Goal: Task Accomplishment & Management: Use online tool/utility

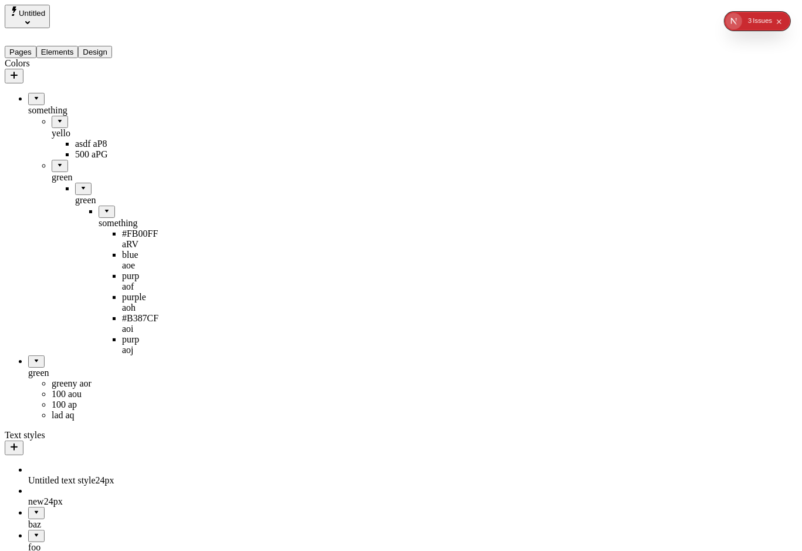
drag, startPoint x: 40, startPoint y: 99, endPoint x: 110, endPoint y: 160, distance: 92.3
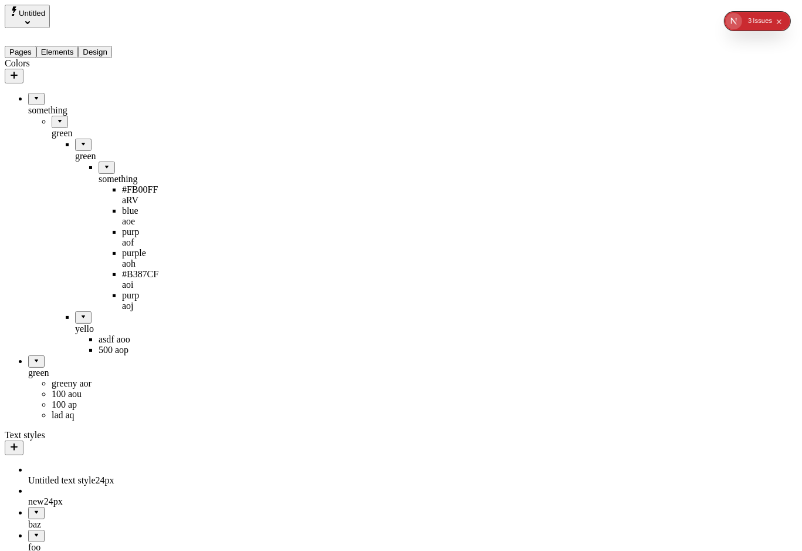
drag, startPoint x: 62, startPoint y: 261, endPoint x: 90, endPoint y: 118, distance: 145.4
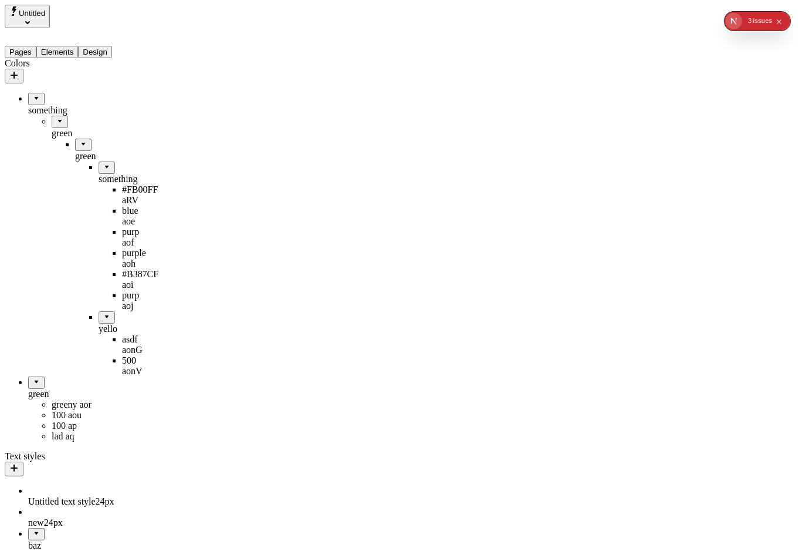
click at [99, 174] on div "something" at bounding box center [122, 179] width 47 height 11
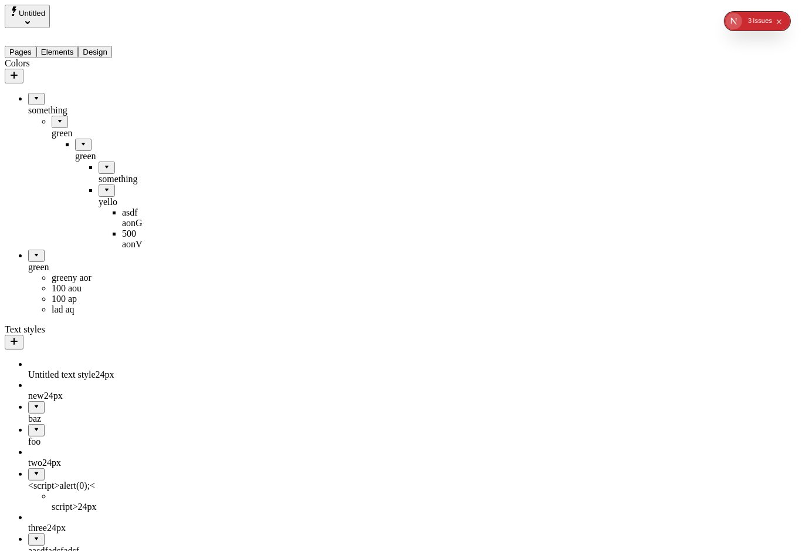
drag, startPoint x: 60, startPoint y: 155, endPoint x: 63, endPoint y: 102, distance: 53.5
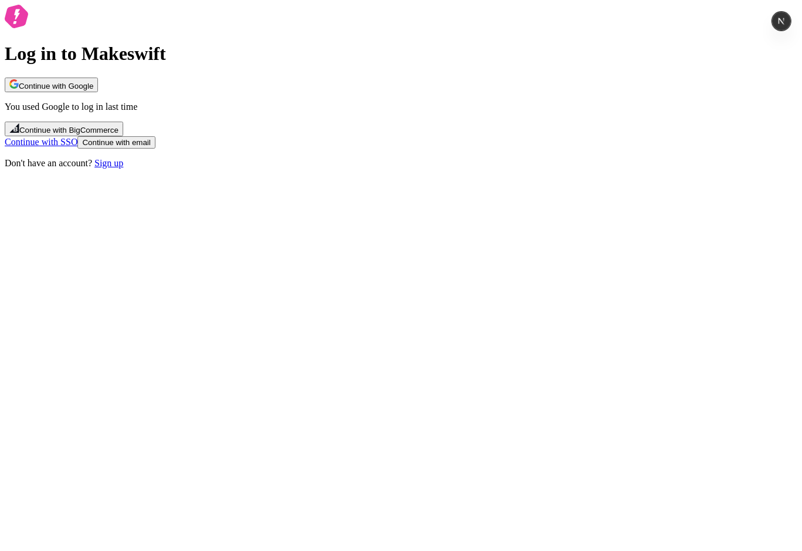
click at [466, 168] on div "Log in to Makeswift Continue with Google You used Google to log in last time Co…" at bounding box center [401, 87] width 793 height 164
click at [98, 92] on button "Continue with Google" at bounding box center [51, 84] width 93 height 15
drag, startPoint x: 786, startPoint y: 16, endPoint x: 774, endPoint y: 363, distance: 347.7
click at [774, 171] on body "Log in to Makeswift Continue with Google You used Google to log in last time Co…" at bounding box center [401, 88] width 793 height 166
drag, startPoint x: 786, startPoint y: 506, endPoint x: 788, endPoint y: 40, distance: 466.0
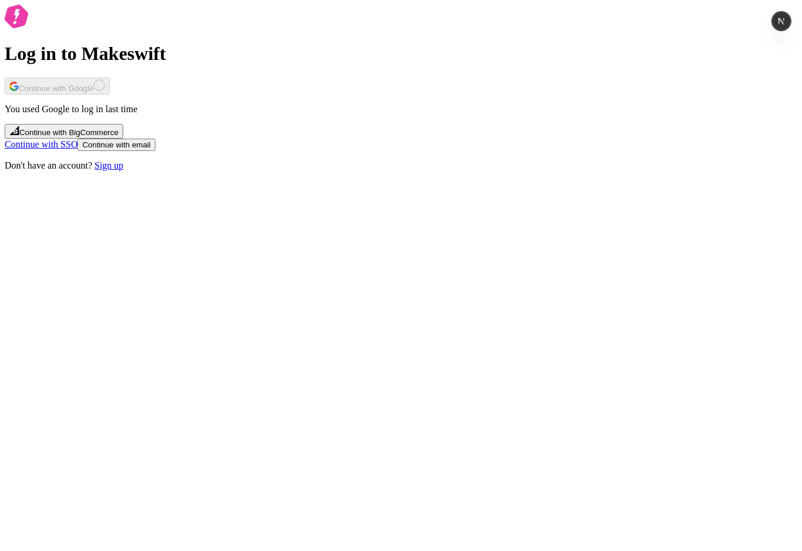
click at [0, 0] on vercel-live-feedback at bounding box center [0, 0] width 0 height 0
drag, startPoint x: 789, startPoint y: 34, endPoint x: 789, endPoint y: 55, distance: 21.1
click at [0, 0] on vercel-live-feedback at bounding box center [0, 0] width 0 height 0
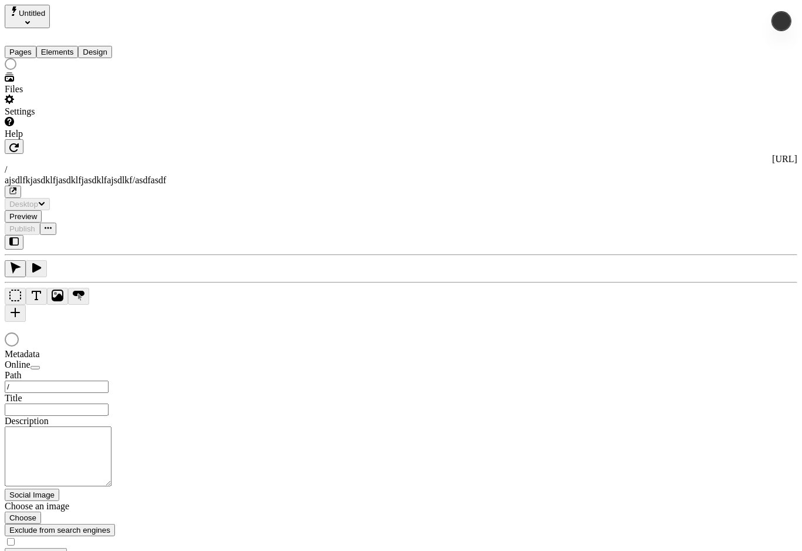
type input "/ajsdlfkjasdklfjasdklfjasdklfajsdlkf/asdfasdf"
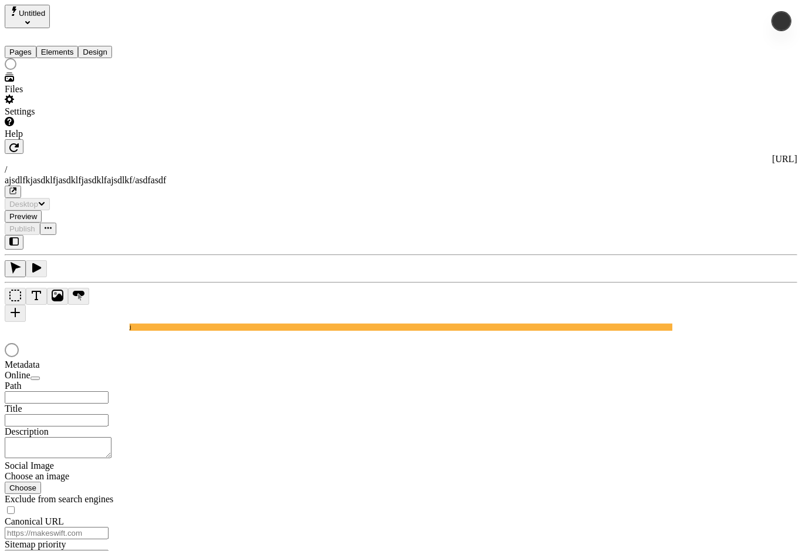
type input "/ajsdlfkjasdklfjasdklfjasdklfajsdlkf/asdfasdf"
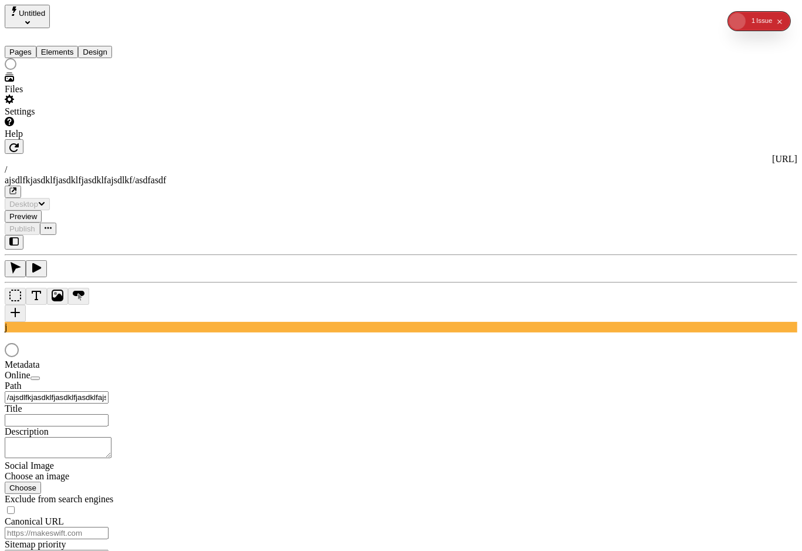
click at [72, 46] on button "Elements" at bounding box center [57, 52] width 42 height 12
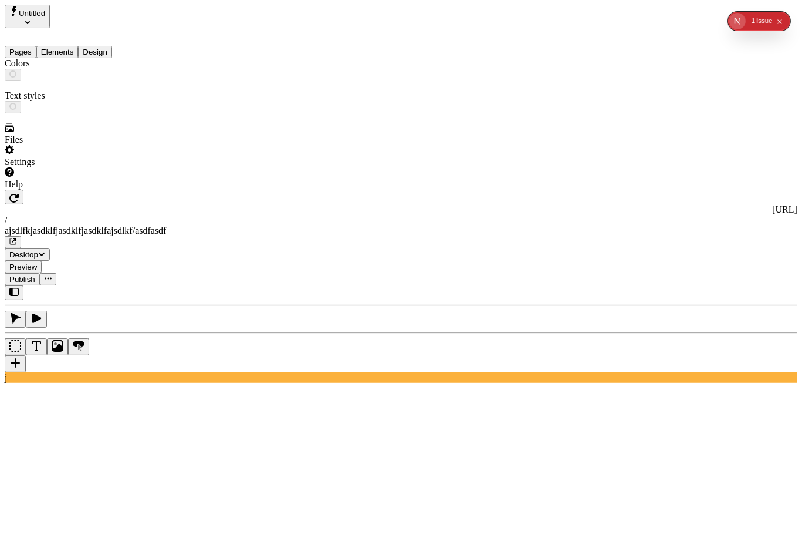
click at [112, 46] on button "Design" at bounding box center [95, 52] width 34 height 12
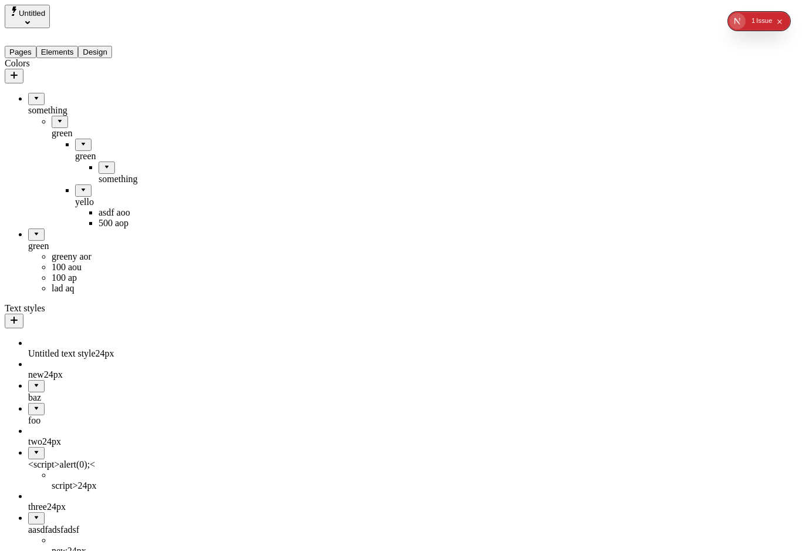
click at [99, 174] on div "something" at bounding box center [122, 179] width 47 height 11
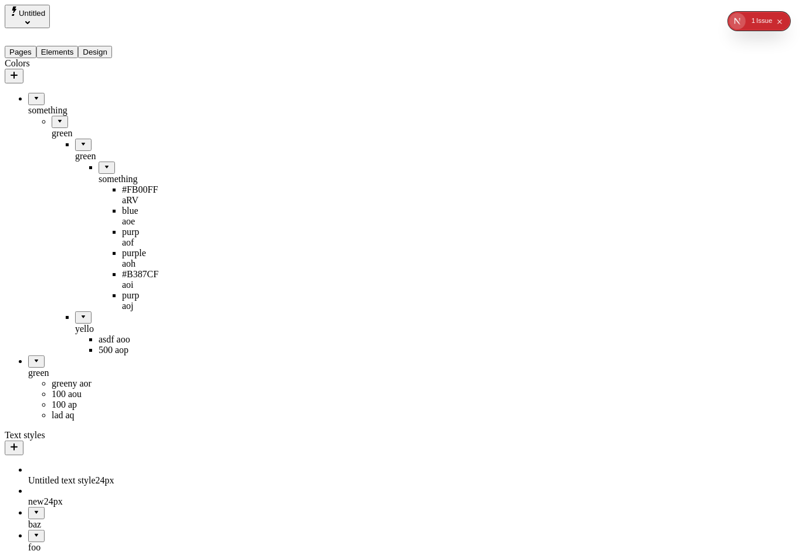
drag, startPoint x: 58, startPoint y: 260, endPoint x: 79, endPoint y: 316, distance: 59.4
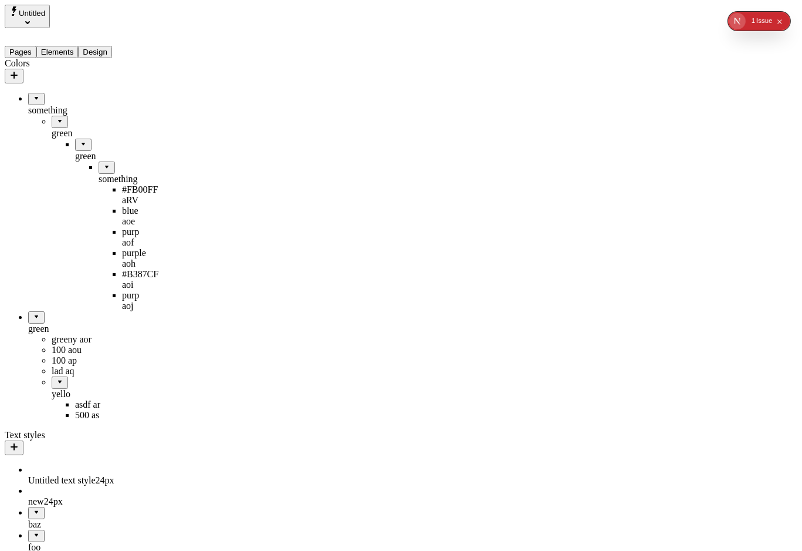
drag, startPoint x: 46, startPoint y: 350, endPoint x: 75, endPoint y: 131, distance: 221.3
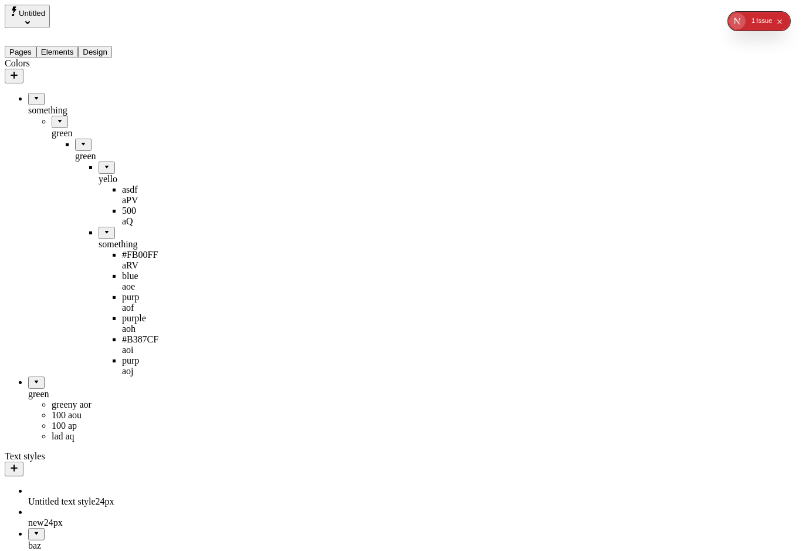
drag, startPoint x: 75, startPoint y: 141, endPoint x: 51, endPoint y: 315, distance: 175.3
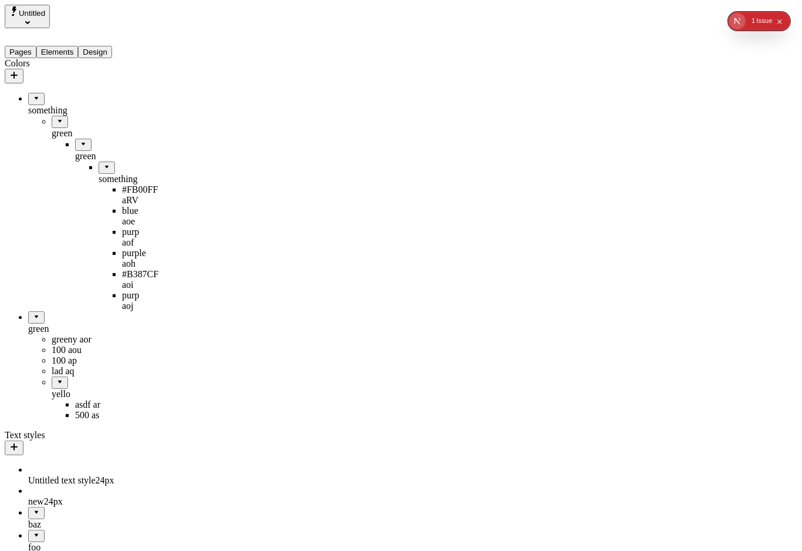
drag, startPoint x: 46, startPoint y: 352, endPoint x: 68, endPoint y: 62, distance: 290.8
drag, startPoint x: 38, startPoint y: 352, endPoint x: 87, endPoint y: 140, distance: 217.7
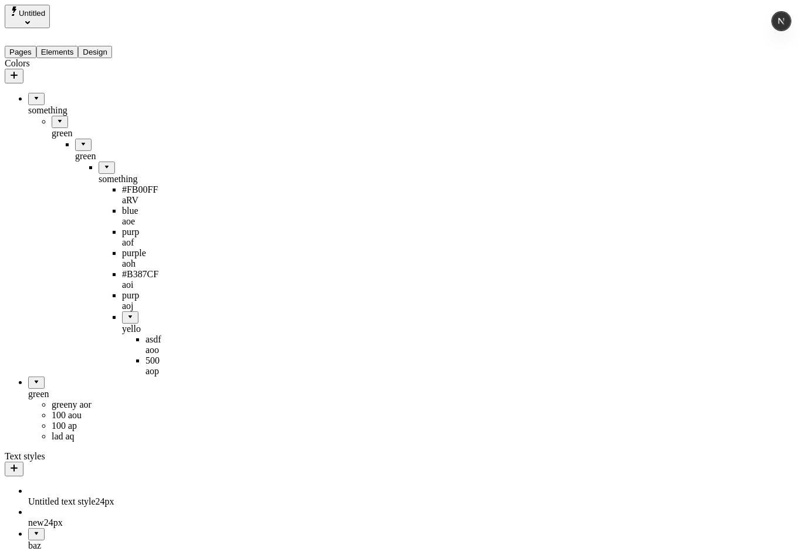
drag, startPoint x: 72, startPoint y: 260, endPoint x: 79, endPoint y: 314, distance: 54.5
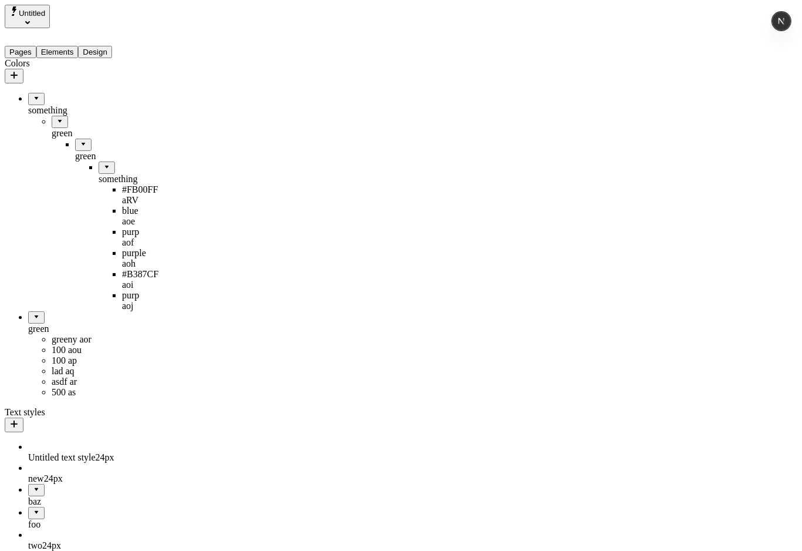
click at [55, 376] on div "asdf ar" at bounding box center [99, 381] width 94 height 11
click at [158, 364] on input "green / asdf" at bounding box center [193, 358] width 104 height 12
type input "yellow / asdf"
click at [175, 444] on button "Save" at bounding box center [188, 450] width 27 height 12
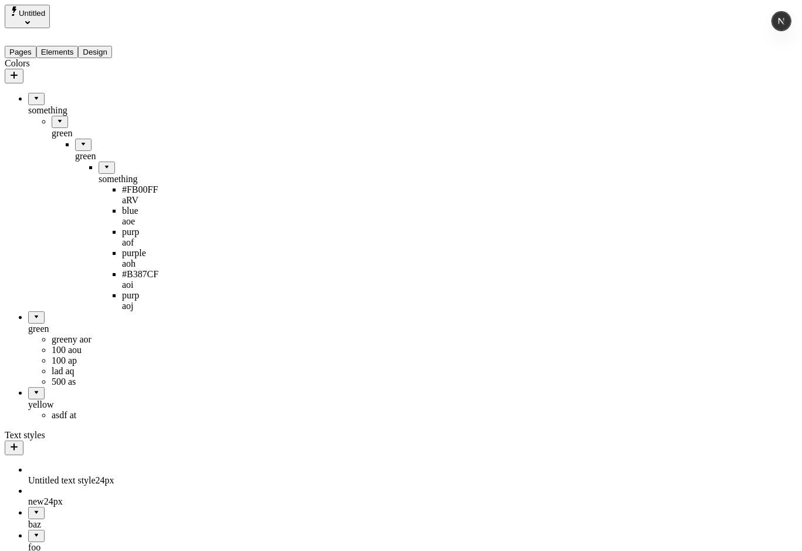
drag, startPoint x: 36, startPoint y: 353, endPoint x: 83, endPoint y: 396, distance: 64.4
drag, startPoint x: 29, startPoint y: 352, endPoint x: 70, endPoint y: 265, distance: 96.3
drag, startPoint x: 49, startPoint y: 352, endPoint x: 73, endPoint y: 119, distance: 234.2
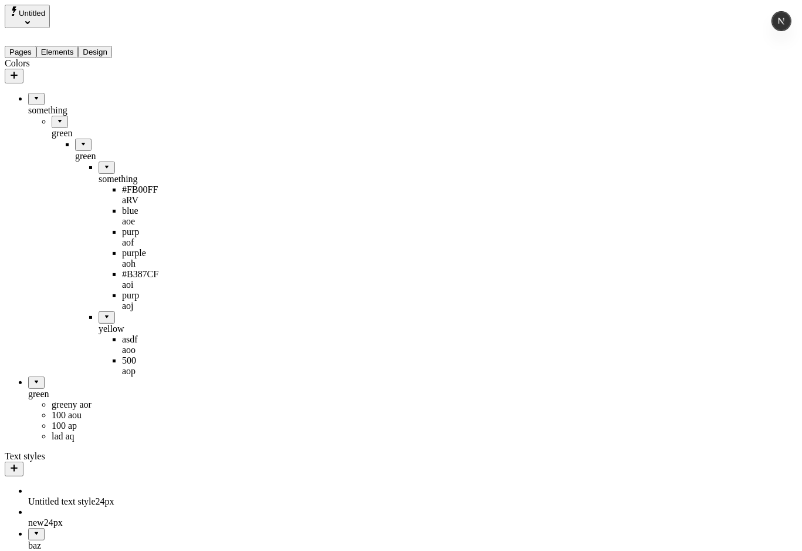
drag, startPoint x: 77, startPoint y: 269, endPoint x: 84, endPoint y: 140, distance: 129.3
drag, startPoint x: 81, startPoint y: 259, endPoint x: 50, endPoint y: 101, distance: 160.9
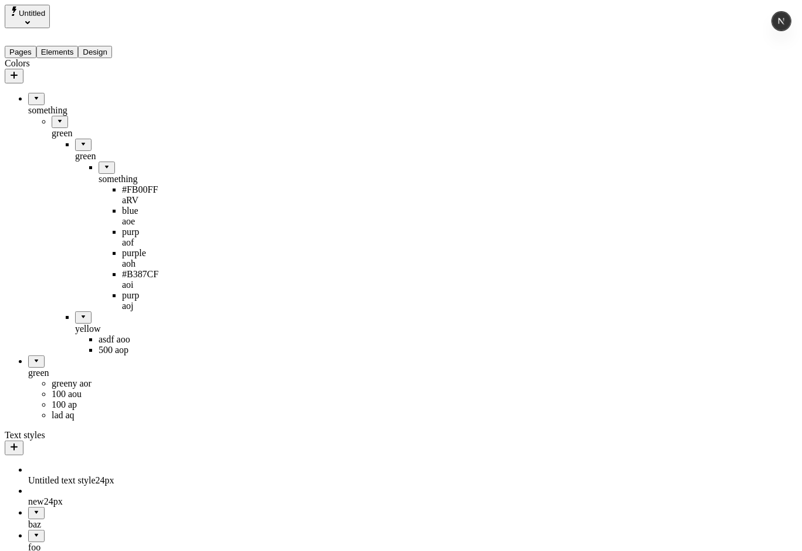
drag, startPoint x: 55, startPoint y: 256, endPoint x: 42, endPoint y: 83, distance: 173.7
drag, startPoint x: 55, startPoint y: 266, endPoint x: 39, endPoint y: 67, distance: 200.1
